Goal: Information Seeking & Learning: Understand process/instructions

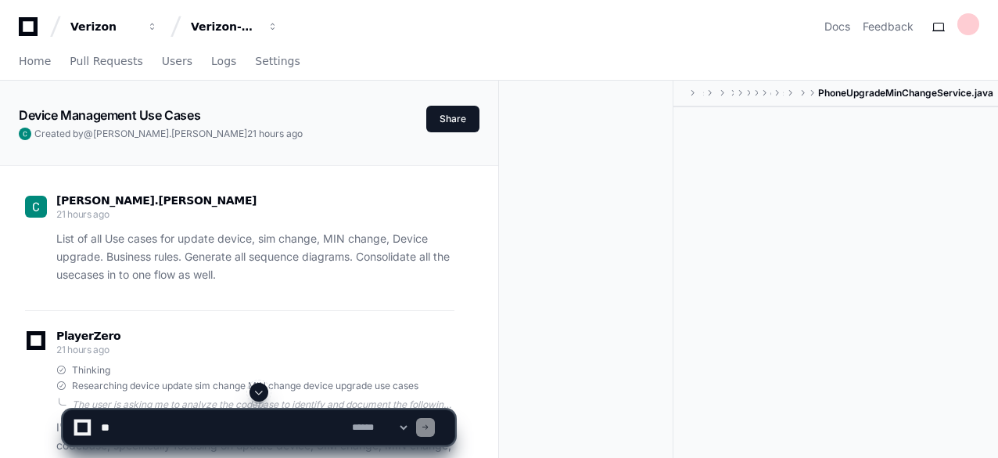
click at [258, 392] on span at bounding box center [259, 392] width 13 height 13
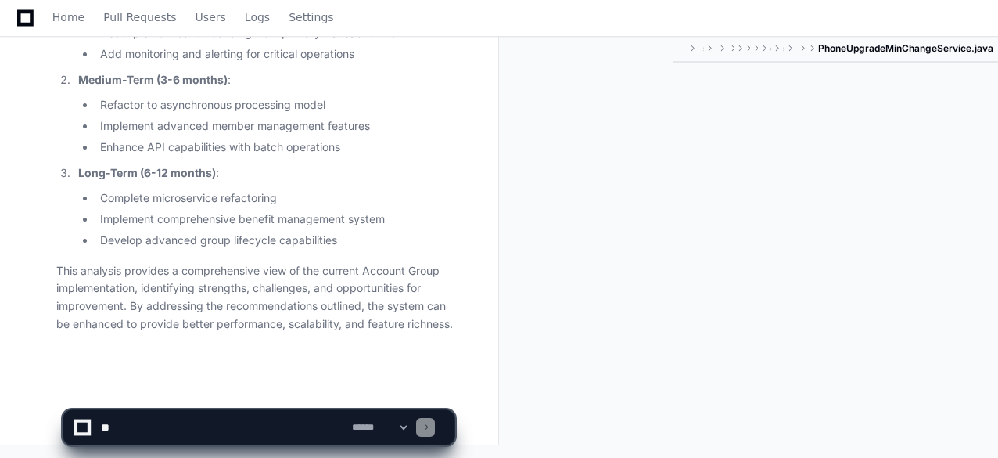
click at [399, 237] on li "Develop advanced group lifecycle capabilities" at bounding box center [274, 241] width 359 height 18
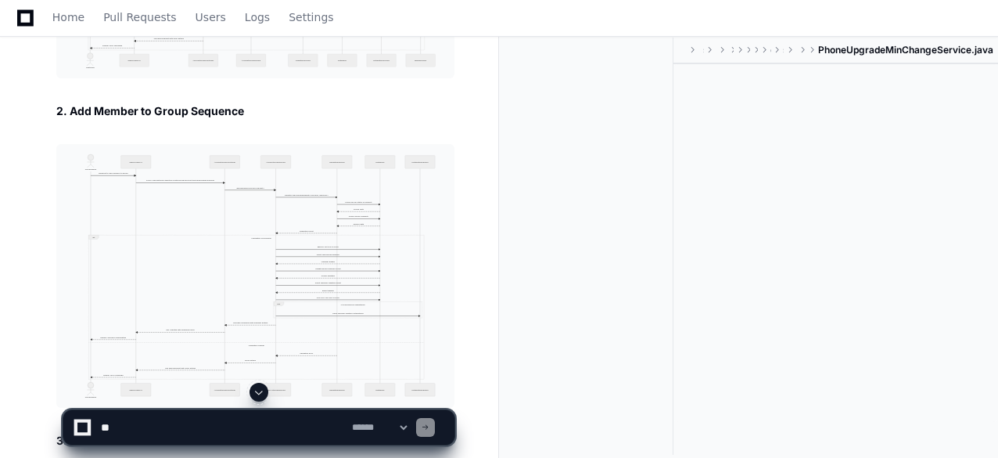
scroll to position [65446, 0]
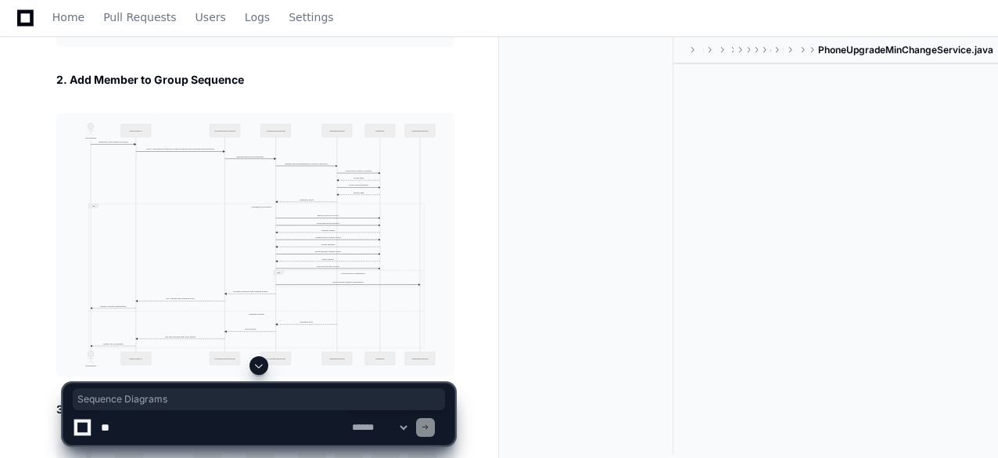
drag, startPoint x: 57, startPoint y: 92, endPoint x: 163, endPoint y: 88, distance: 105.7
copy h2 "Sequence Diagrams"
drag, startPoint x: 57, startPoint y: 112, endPoint x: 241, endPoint y: 113, distance: 183.9
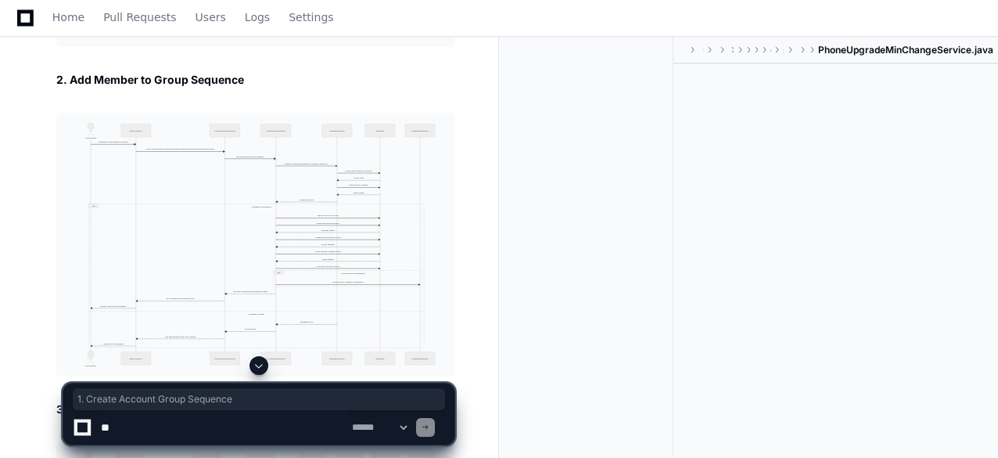
copy h3 "1. Create Account Group Sequence"
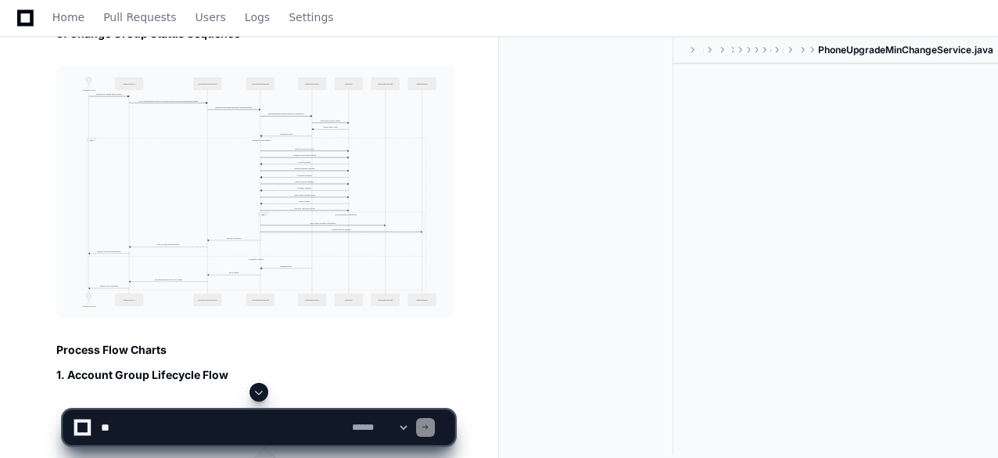
scroll to position [65853, 0]
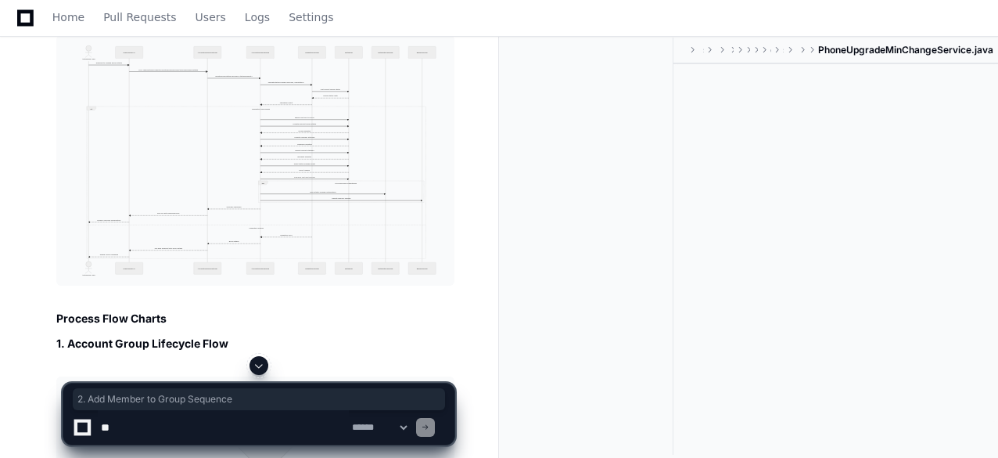
drag, startPoint x: 53, startPoint y: 63, endPoint x: 245, endPoint y: 65, distance: 191.7
copy h3 "2. Add Member to Group Sequence"
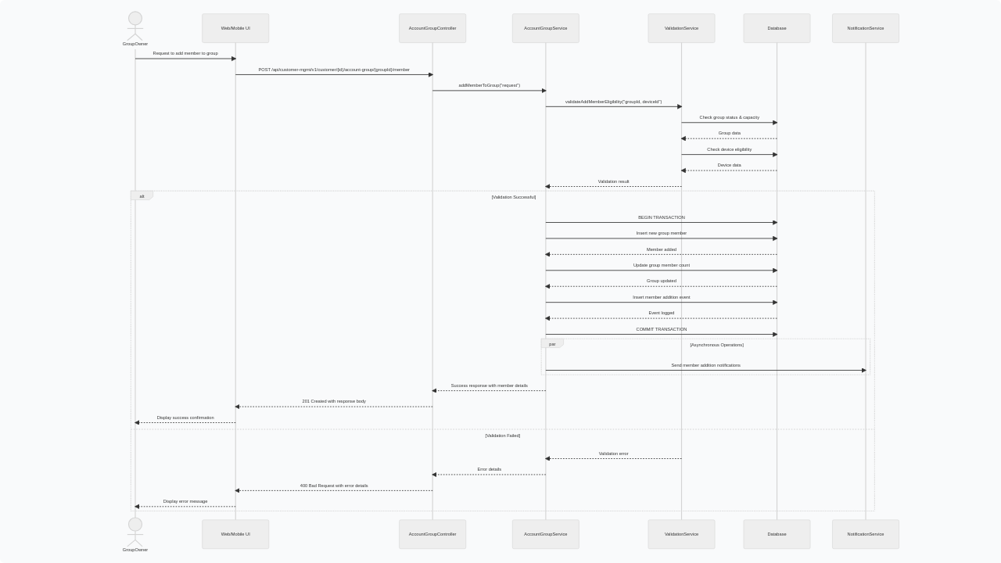
click at [283, 307] on img at bounding box center [500, 281] width 1001 height 563
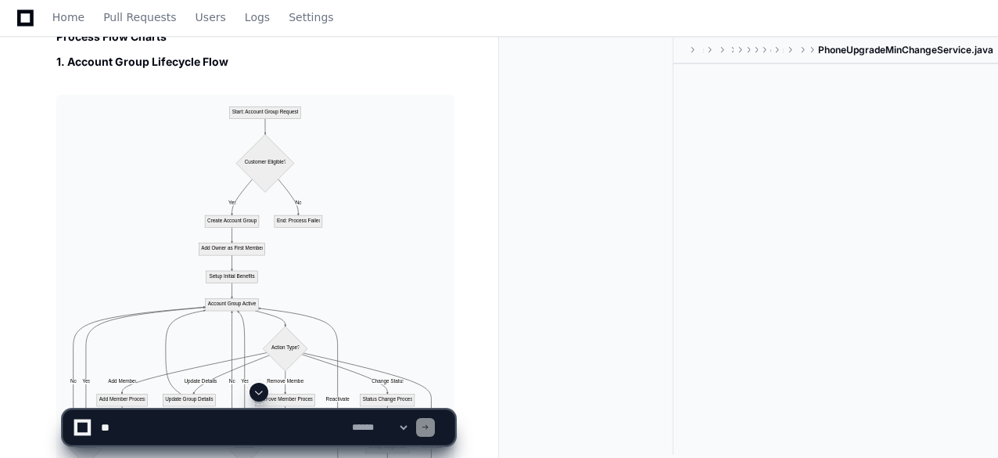
scroll to position [66165, 0]
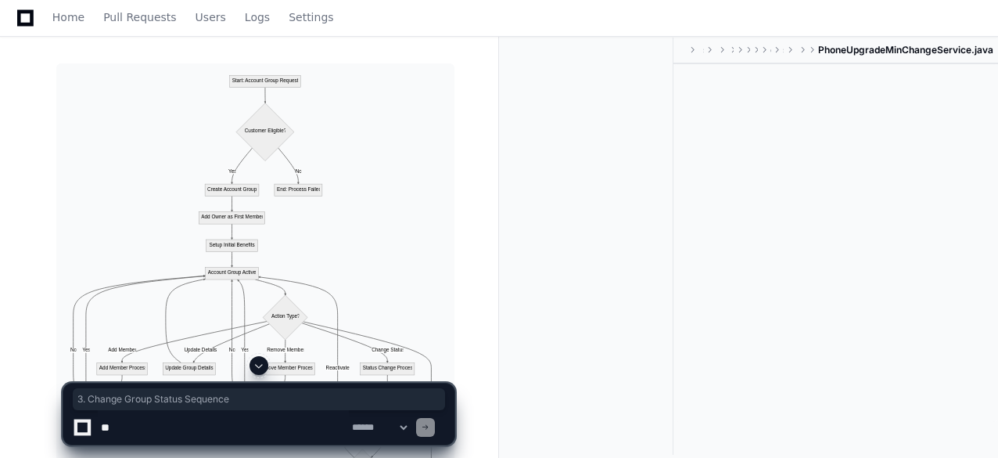
drag, startPoint x: 53, startPoint y: 80, endPoint x: 239, endPoint y: 81, distance: 186.2
copy h3 "3. Change Group Status Sequence"
drag, startPoint x: 308, startPoint y: 236, endPoint x: 308, endPoint y: 304, distance: 68.1
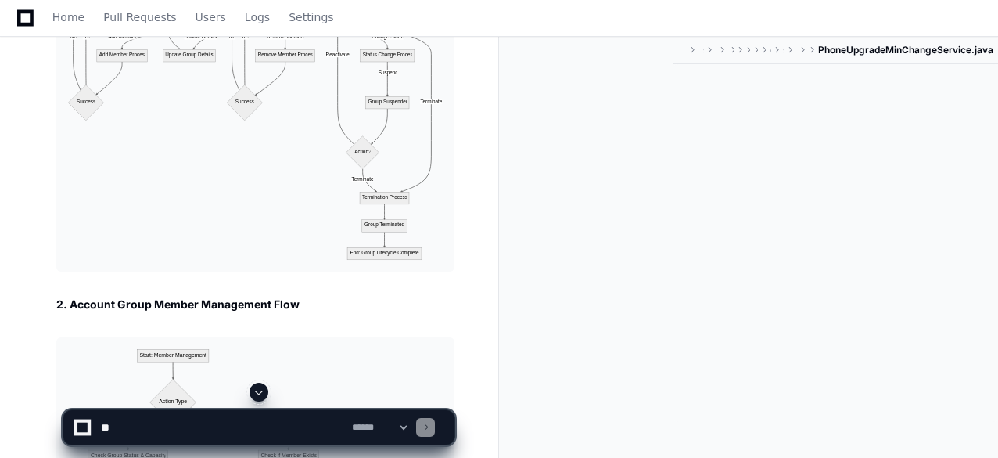
scroll to position [66510, 0]
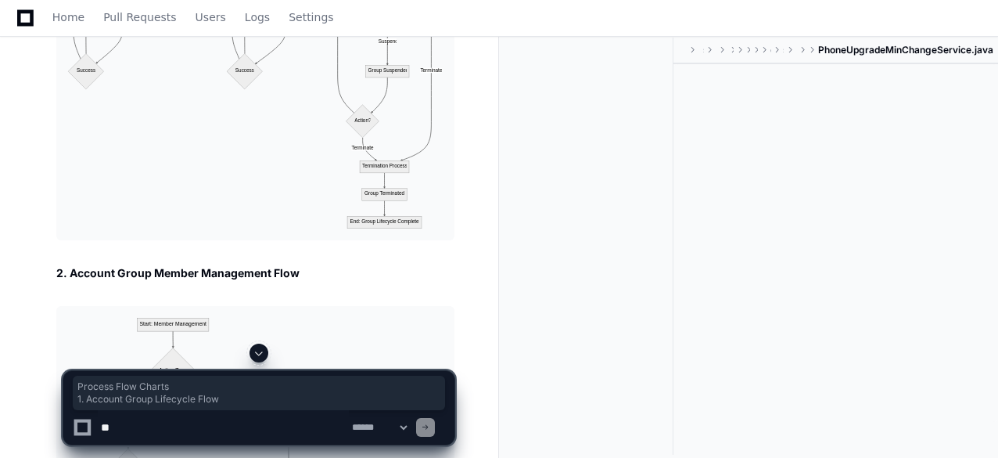
drag, startPoint x: 55, startPoint y: 50, endPoint x: 232, endPoint y: 83, distance: 179.9
copy article "Process Flow Charts 1. Account Group Lifecycle Flow"
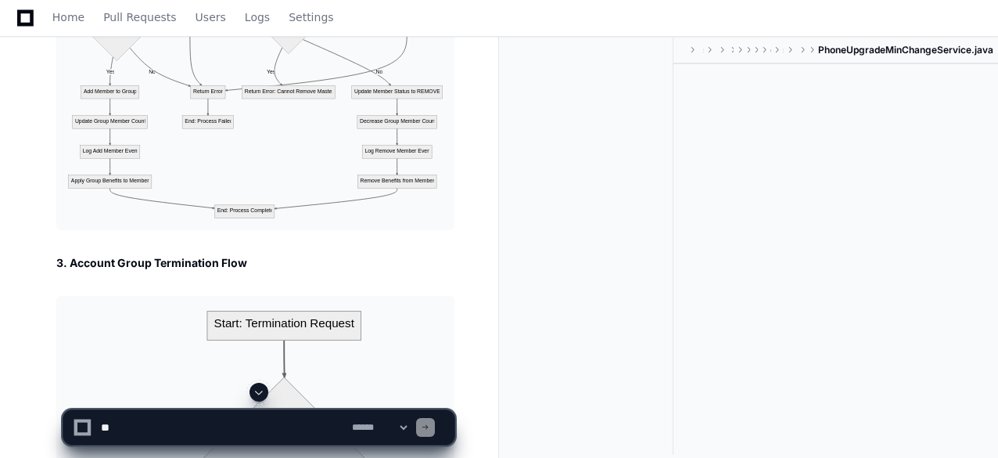
scroll to position [67136, 0]
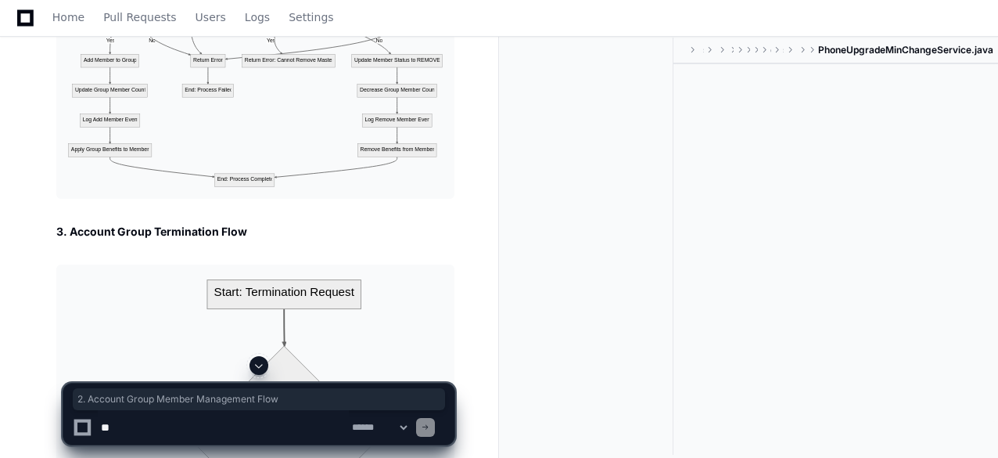
drag, startPoint x: 58, startPoint y: 44, endPoint x: 304, endPoint y: 45, distance: 246.5
copy h3 "2. Account Group Member Management Flow"
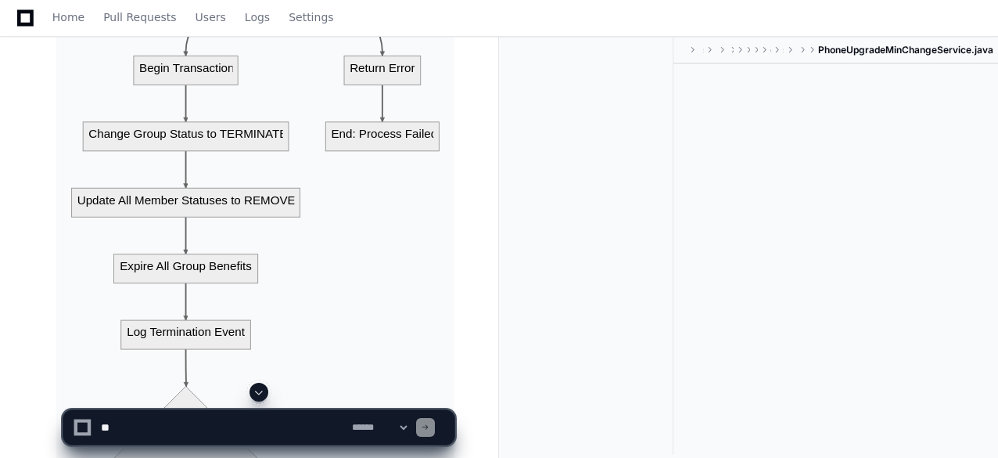
scroll to position [67699, 0]
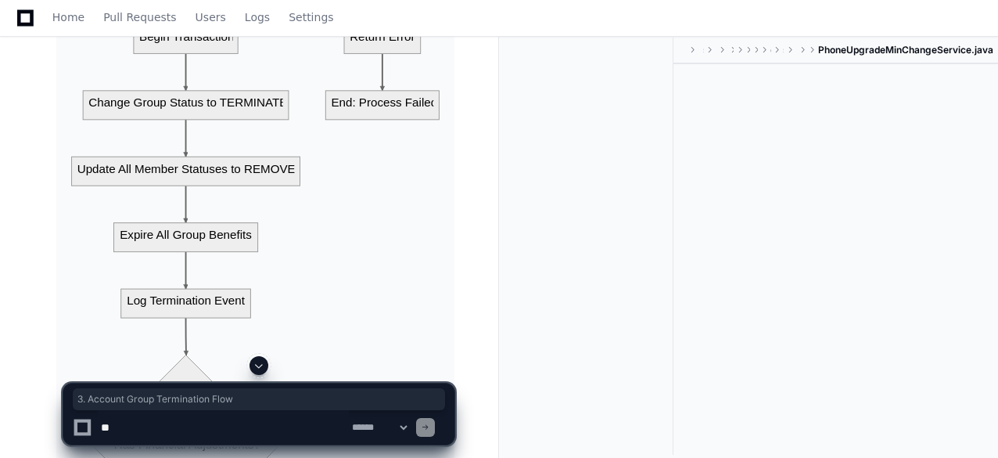
drag, startPoint x: 55, startPoint y: 66, endPoint x: 244, endPoint y: 67, distance: 189.3
copy h3 "3. Account Group Termination Flow"
click at [367, 187] on img at bounding box center [255, 301] width 398 height 1200
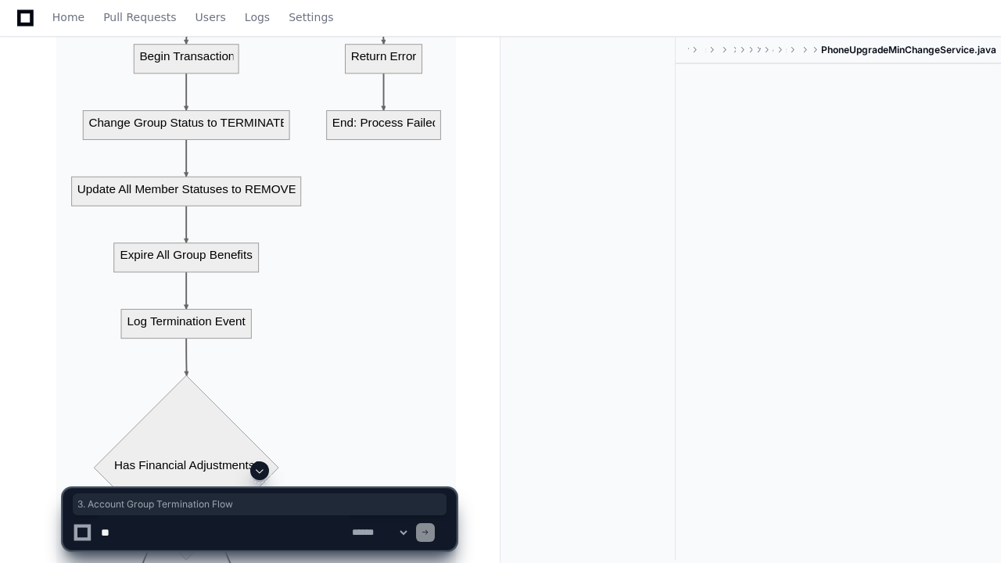
drag, startPoint x: 367, startPoint y: 187, endPoint x: 367, endPoint y: 255, distance: 68.1
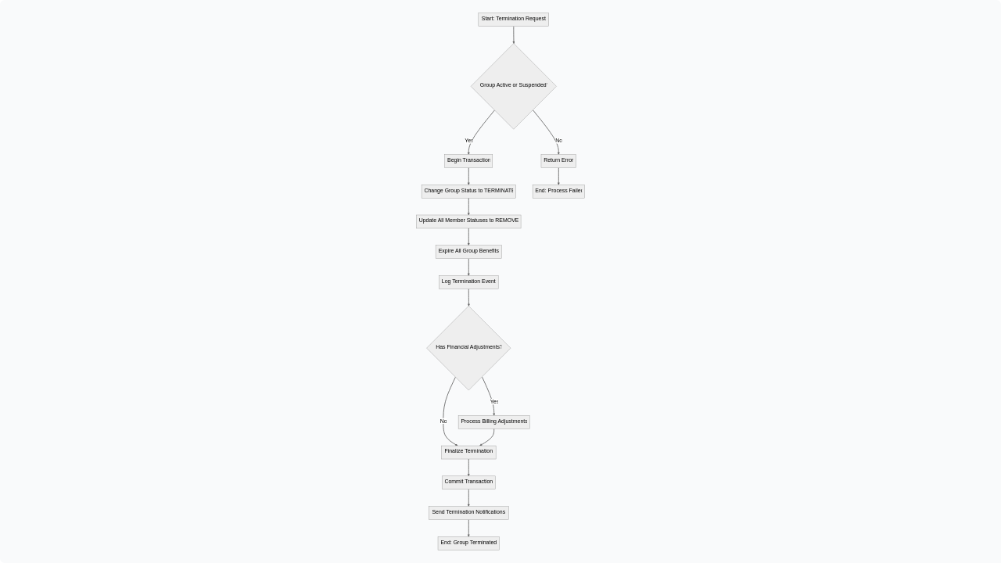
click at [367, 255] on img at bounding box center [500, 281] width 1001 height 563
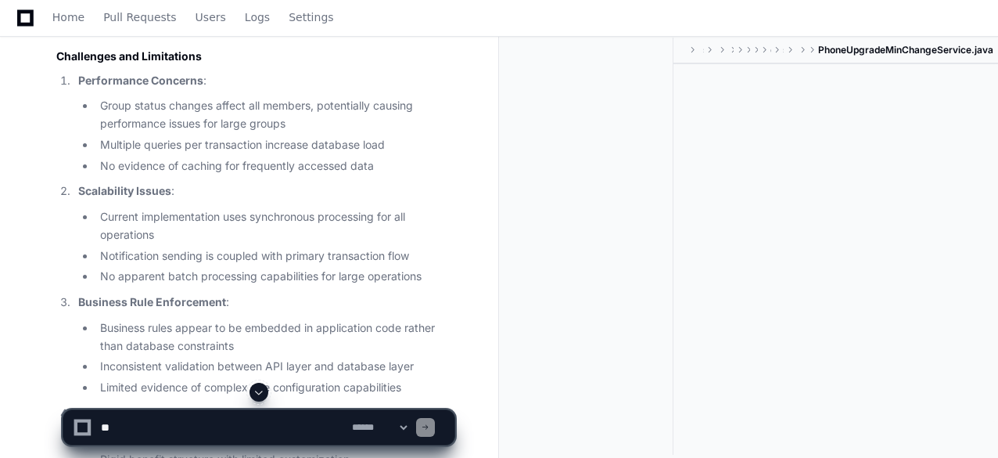
scroll to position [68982, 0]
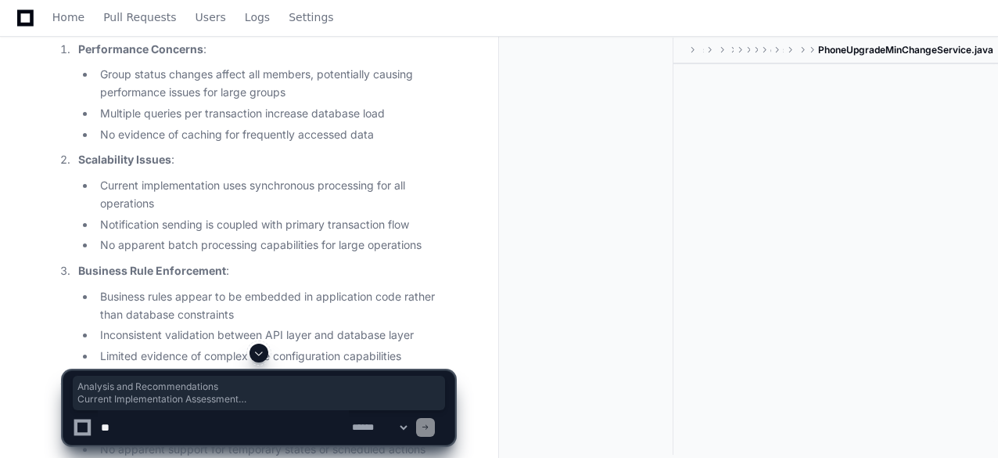
drag, startPoint x: 58, startPoint y: 50, endPoint x: 114, endPoint y: 99, distance: 74.3
copy article "Analysis and Recommendations Current Implementation Assessment Strengths"
drag, startPoint x: 59, startPoint y: 125, endPoint x: 440, endPoint y: 208, distance: 389.2
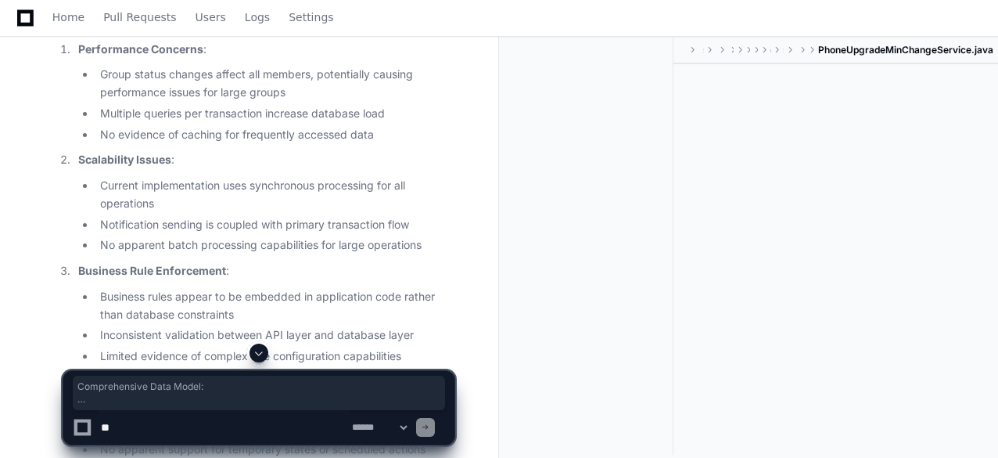
copy li "Comprehensive Data Model : Well-structured tables for account groups, members, …"
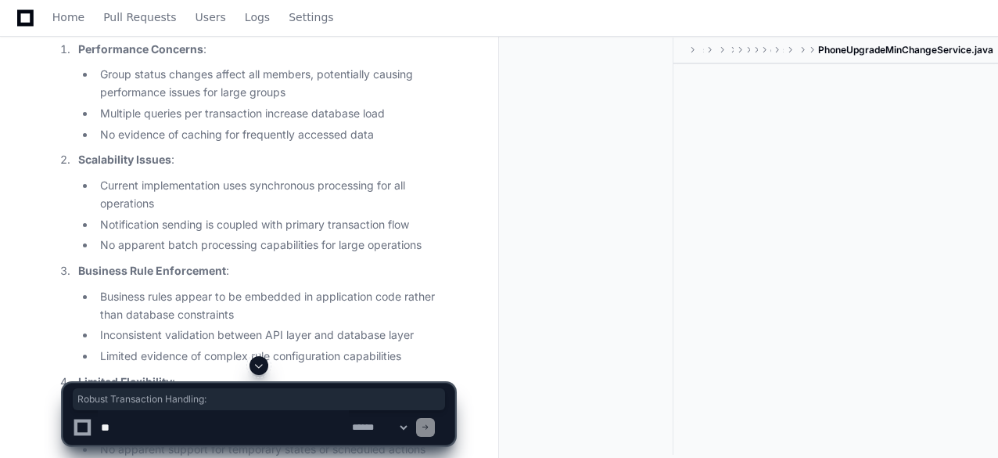
drag, startPoint x: 77, startPoint y: 234, endPoint x: 235, endPoint y: 236, distance: 158.1
copy p "Robust Transaction Handling :"
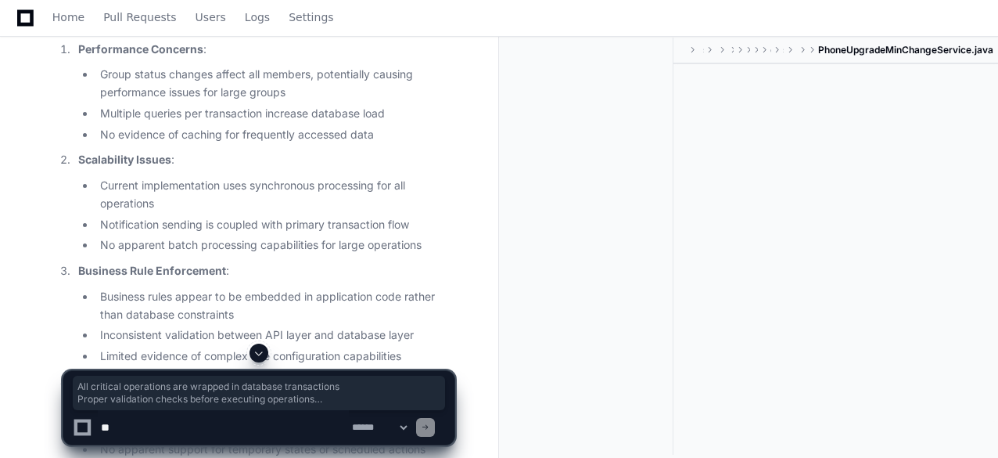
drag, startPoint x: 100, startPoint y: 261, endPoint x: 352, endPoint y: 306, distance: 256.0
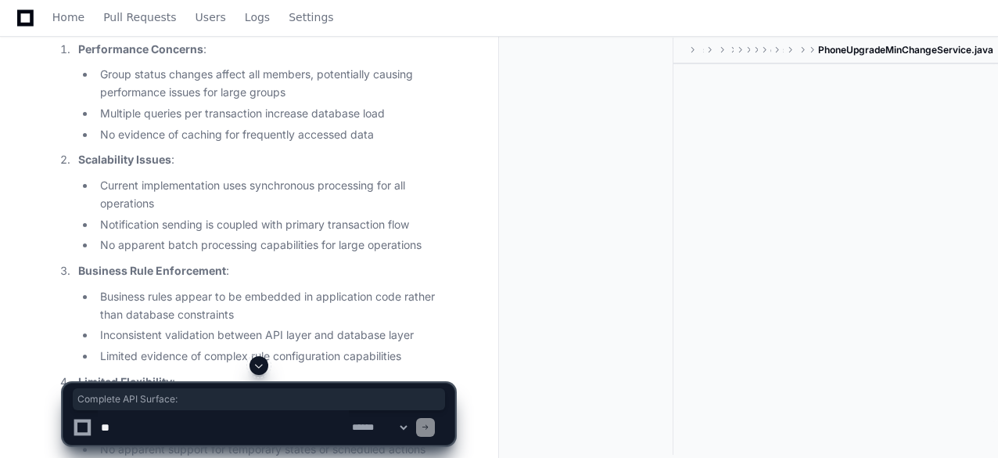
drag, startPoint x: 77, startPoint y: 333, endPoint x: 201, endPoint y: 329, distance: 124.4
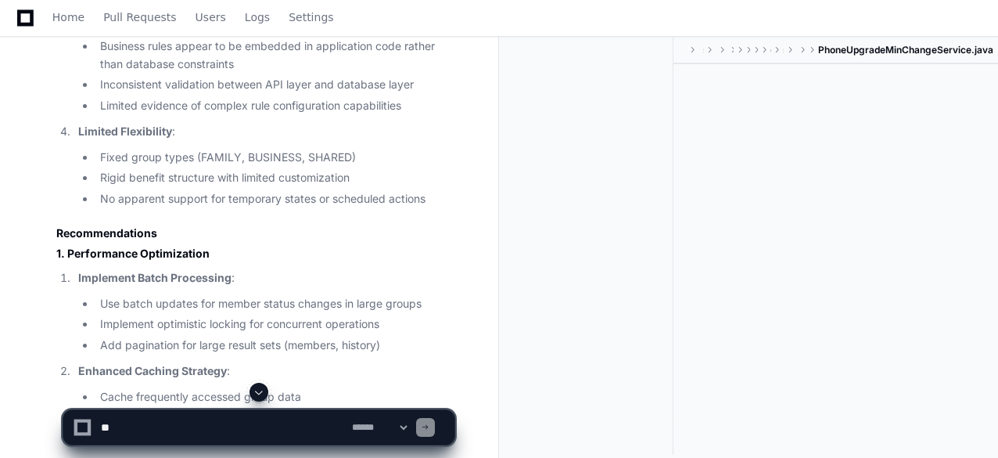
scroll to position [69264, 0]
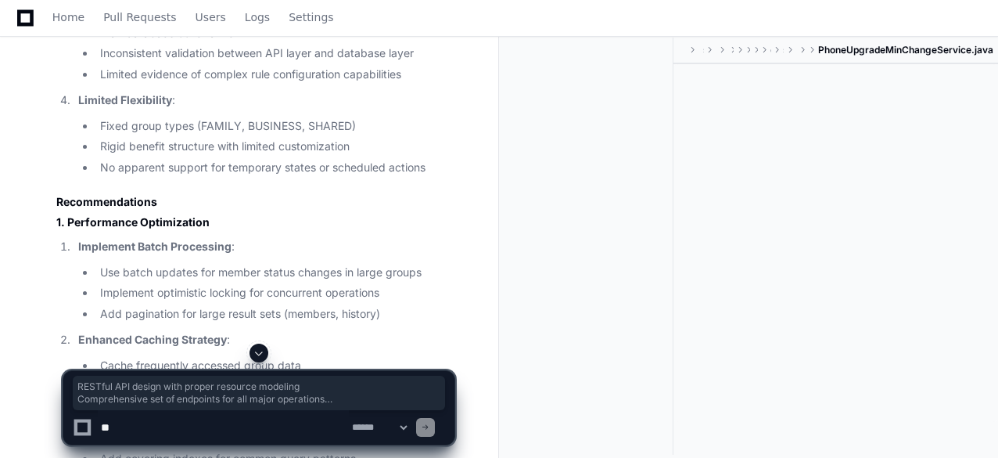
drag, startPoint x: 99, startPoint y: 73, endPoint x: 413, endPoint y: 118, distance: 317.8
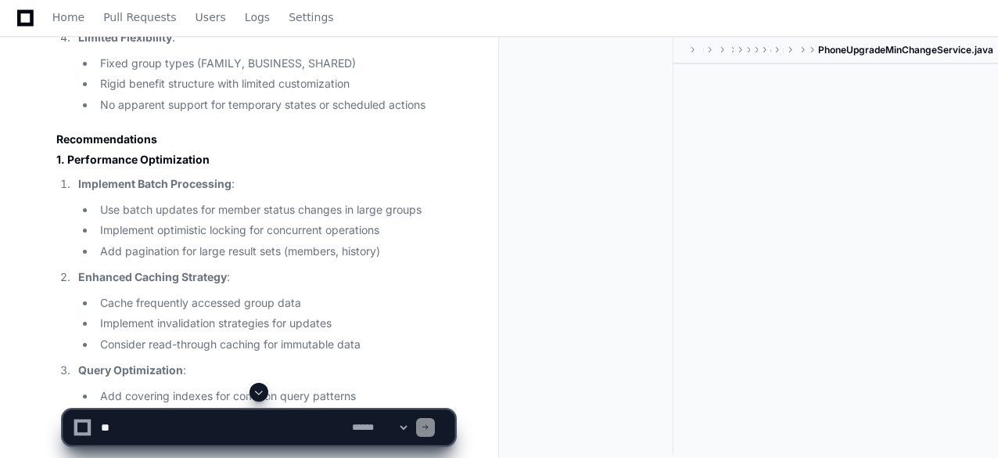
scroll to position [69358, 0]
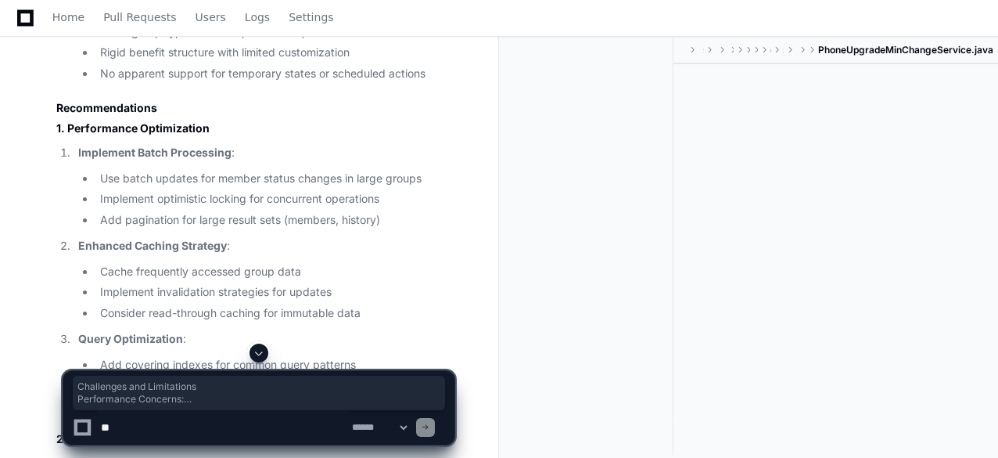
drag, startPoint x: 58, startPoint y: 50, endPoint x: 428, endPoint y: 270, distance: 430.5
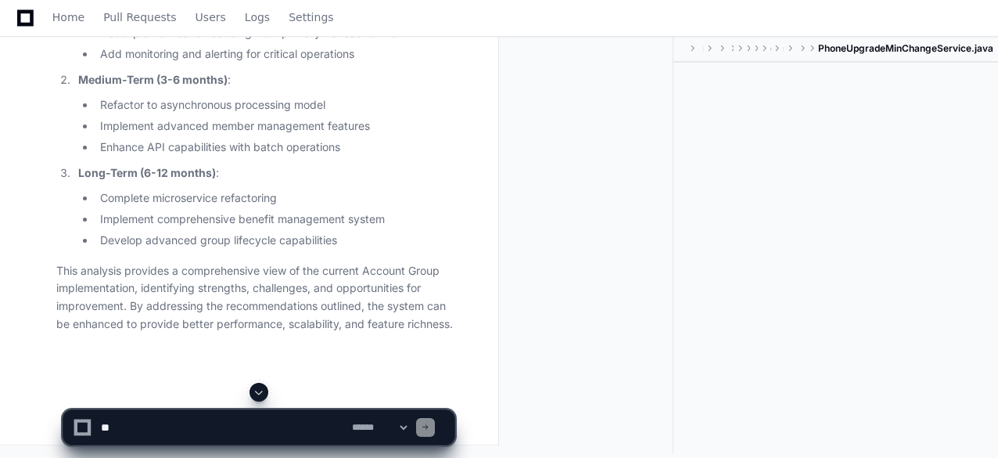
scroll to position [70860, 0]
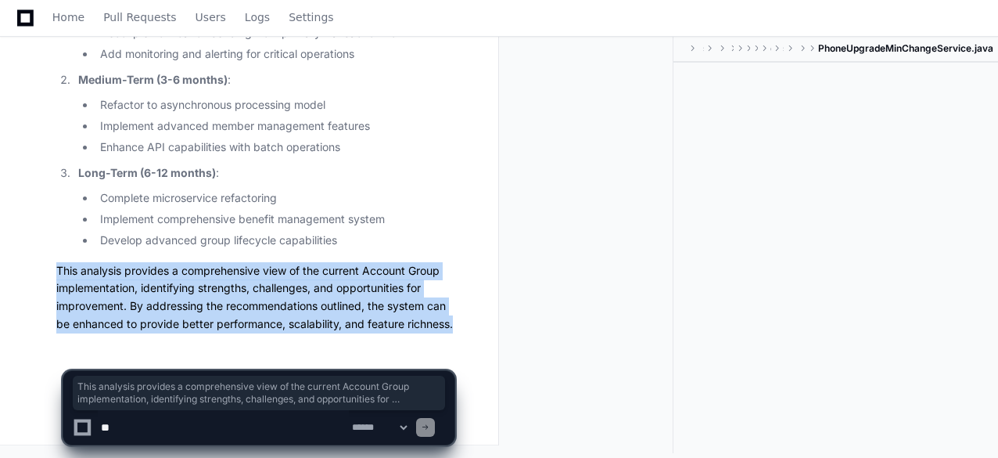
drag, startPoint x: 58, startPoint y: 267, endPoint x: 455, endPoint y: 324, distance: 401.6
click at [455, 324] on p "This analysis provides a comprehensive view of the current Account Group implem…" at bounding box center [255, 297] width 398 height 71
